Goal: Check status: Check status

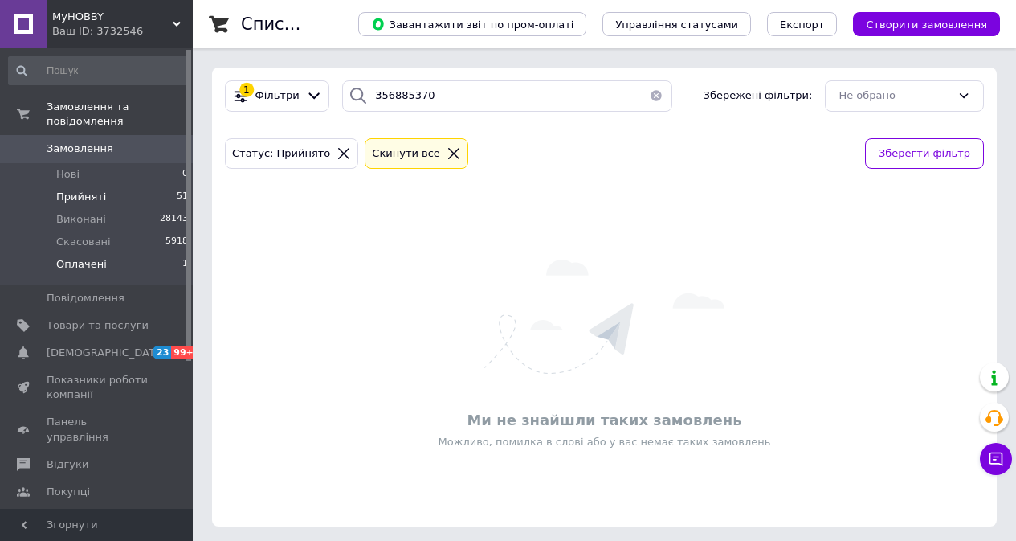
click at [109, 253] on li "Оплачені 1" at bounding box center [99, 268] width 198 height 31
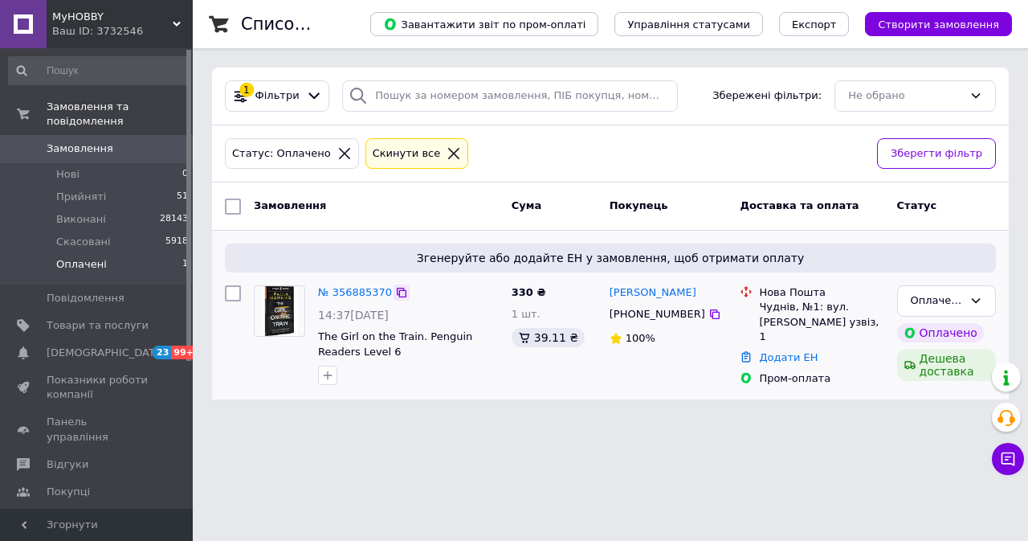
click at [395, 289] on icon at bounding box center [401, 292] width 13 height 13
click at [977, 300] on icon at bounding box center [976, 300] width 13 height 13
click at [965, 329] on li "Прийнято" at bounding box center [946, 335] width 97 height 30
click at [419, 93] on input "search" at bounding box center [510, 95] width 336 height 31
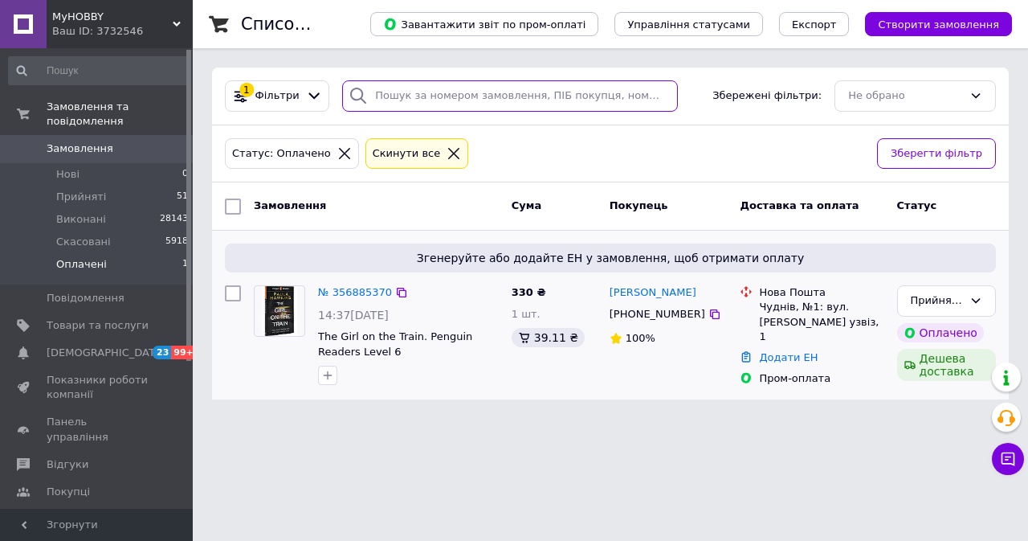
paste input "356890434"
type input "356890434"
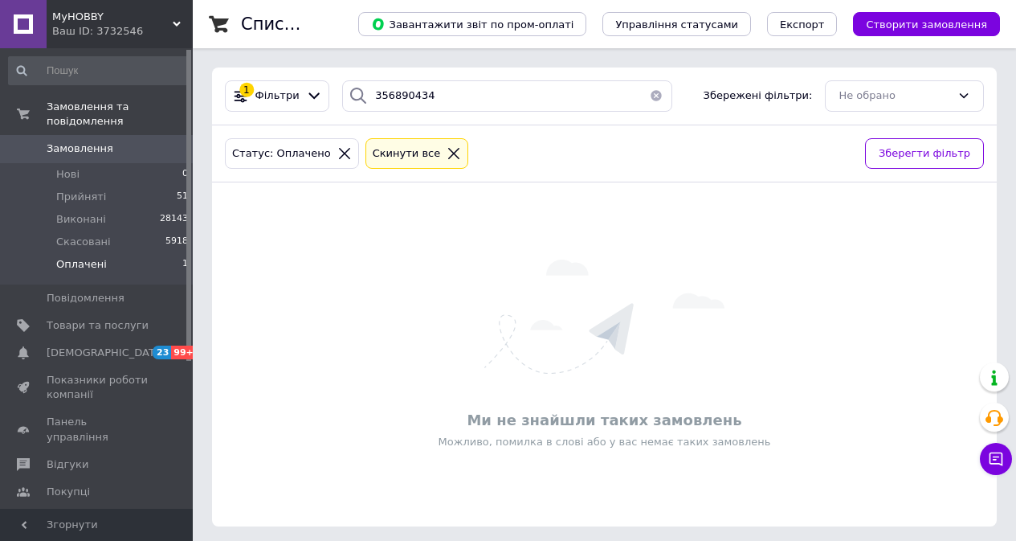
click at [448, 152] on icon at bounding box center [453, 153] width 11 height 11
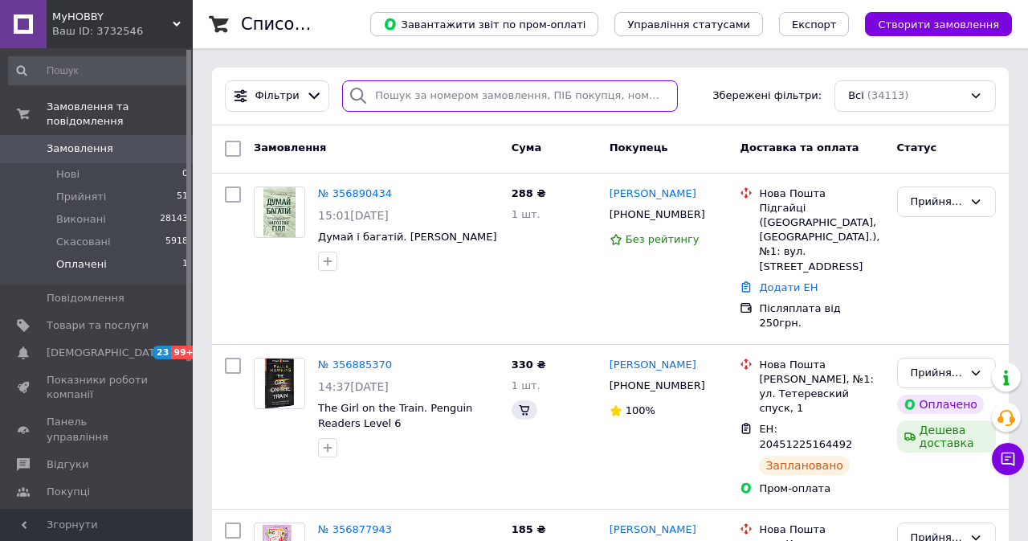
click at [440, 95] on input "search" at bounding box center [510, 95] width 336 height 31
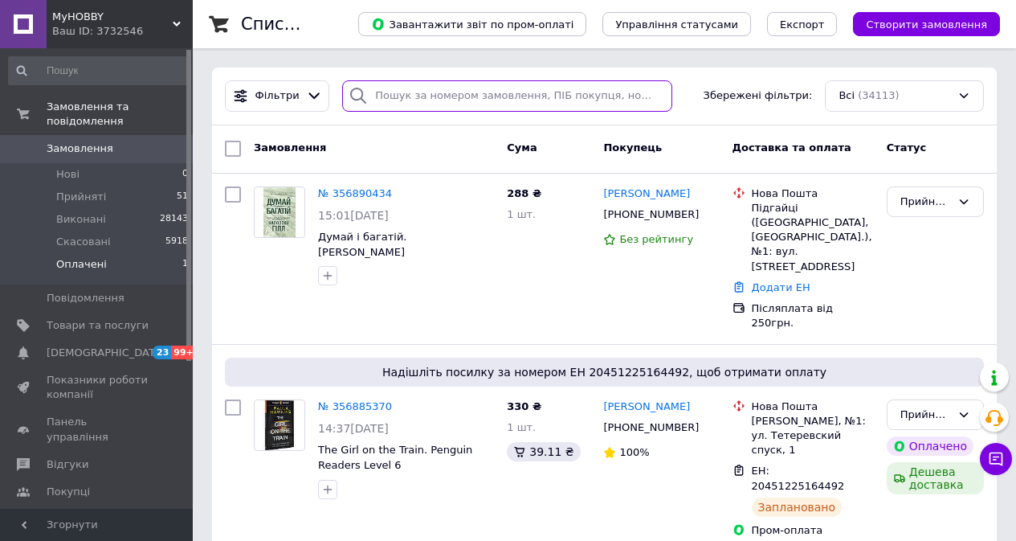
paste input "356890434"
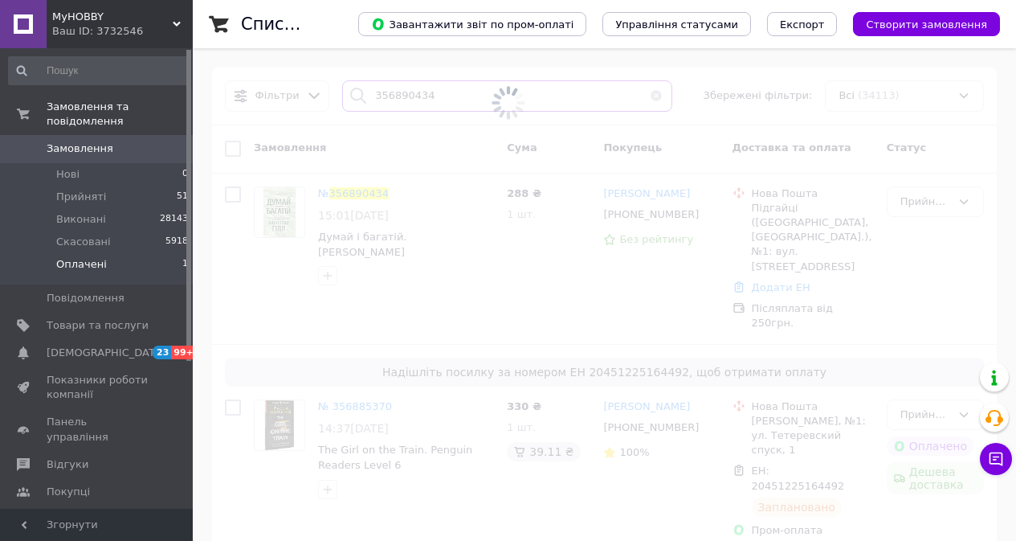
type input "356890434"
